Goal: Check status

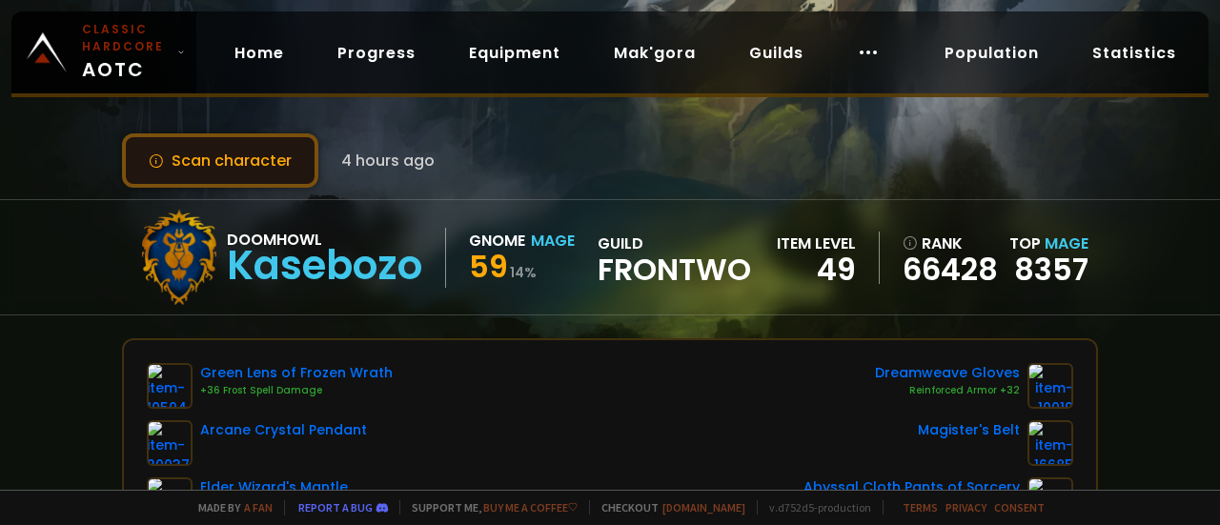
click at [274, 157] on button "Scan character" at bounding box center [220, 160] width 196 height 54
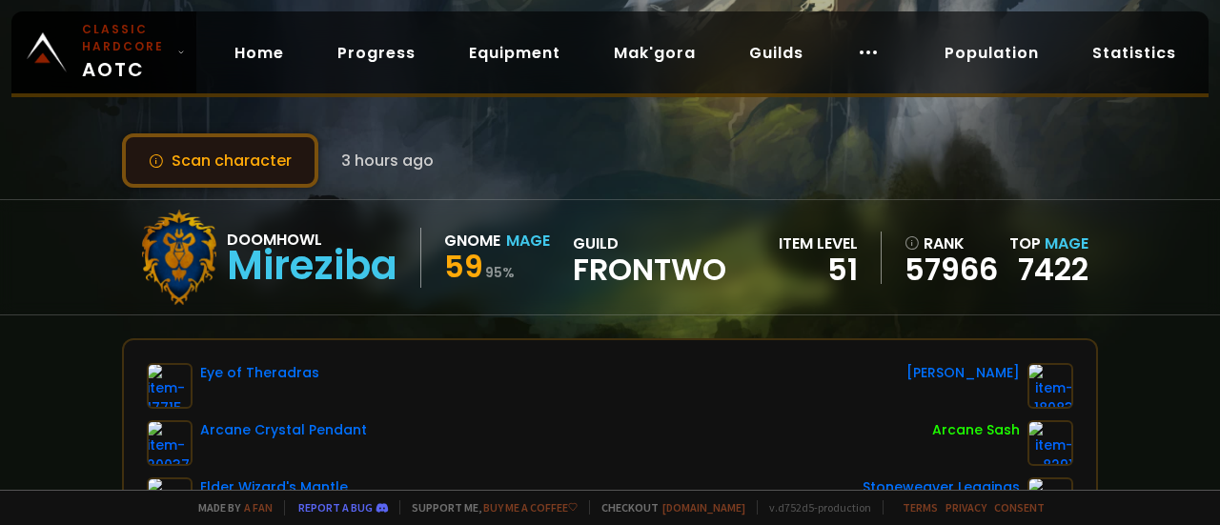
click at [265, 154] on button "Scan character" at bounding box center [220, 160] width 196 height 54
